Goal: Find specific page/section: Find specific page/section

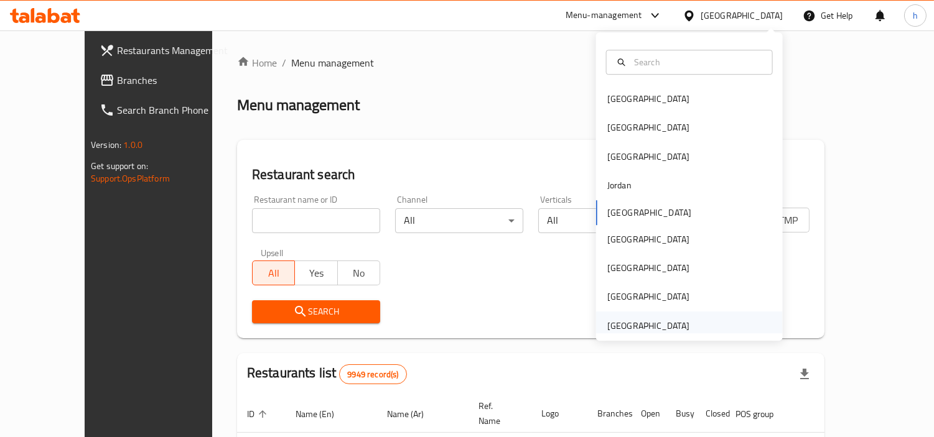
click at [657, 320] on div "[GEOGRAPHIC_DATA]" at bounding box center [648, 326] width 82 height 14
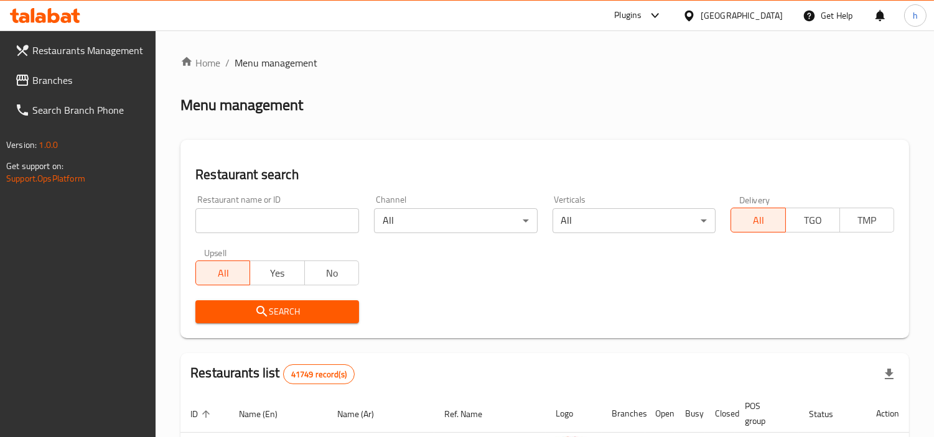
click at [98, 73] on span "Branches" at bounding box center [89, 80] width 114 height 15
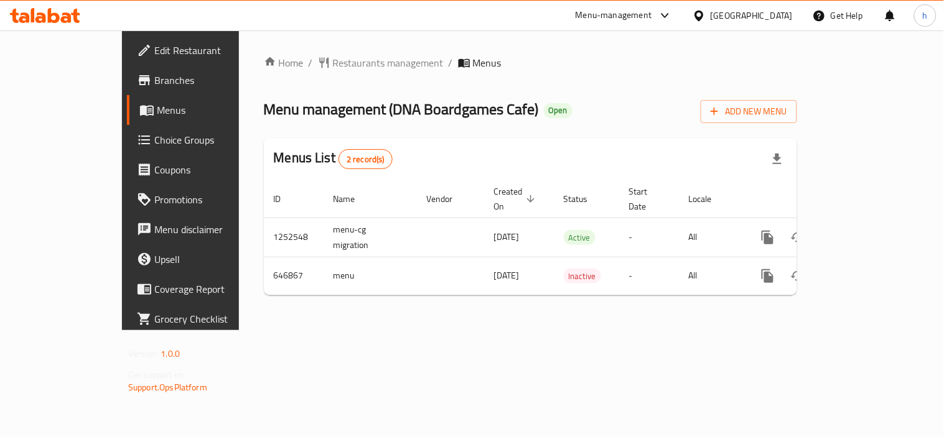
click at [735, 9] on div "[GEOGRAPHIC_DATA]" at bounding box center [751, 16] width 82 height 14
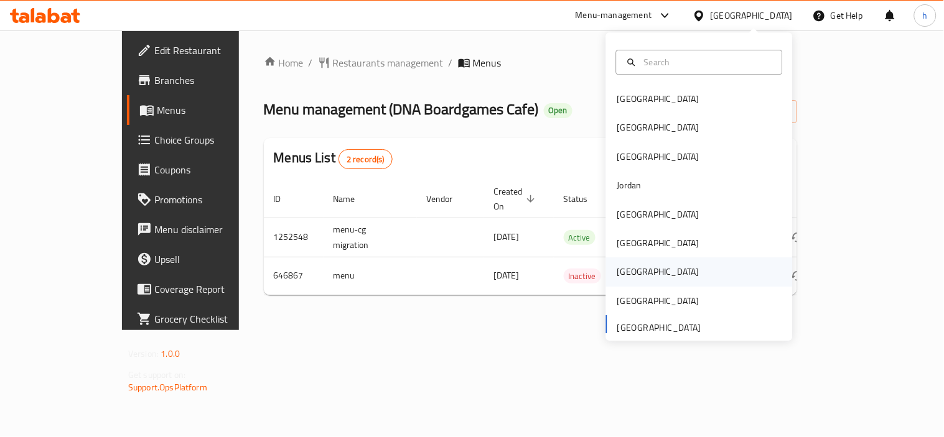
click at [622, 274] on div "Qatar" at bounding box center [658, 273] width 82 height 14
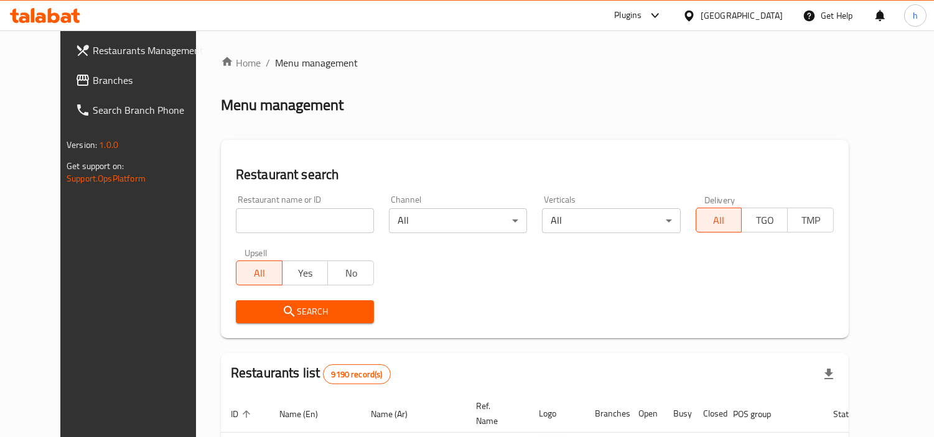
click at [662, 16] on icon at bounding box center [654, 15] width 15 height 15
click at [618, 82] on div "Global Quality Control Center" at bounding box center [601, 84] width 109 height 14
